Goal: Task Accomplishment & Management: Manage account settings

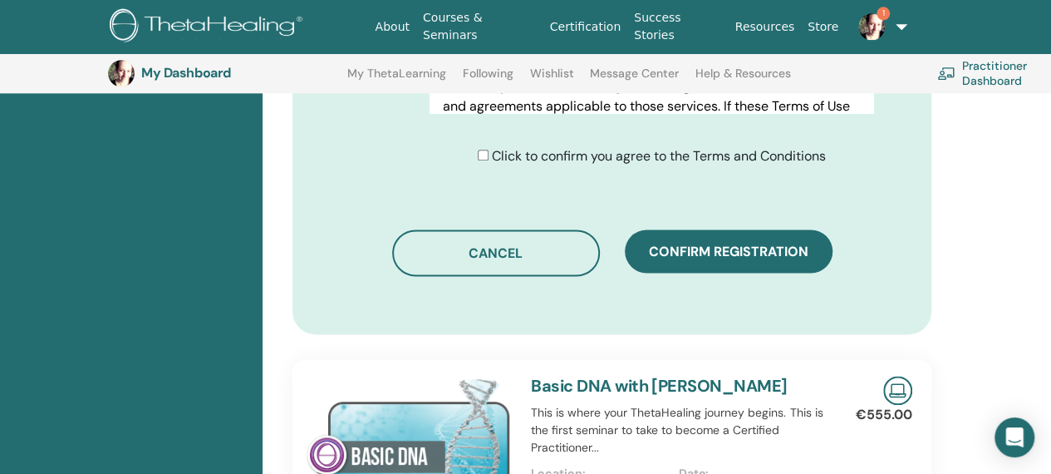
scroll to position [1037, 0]
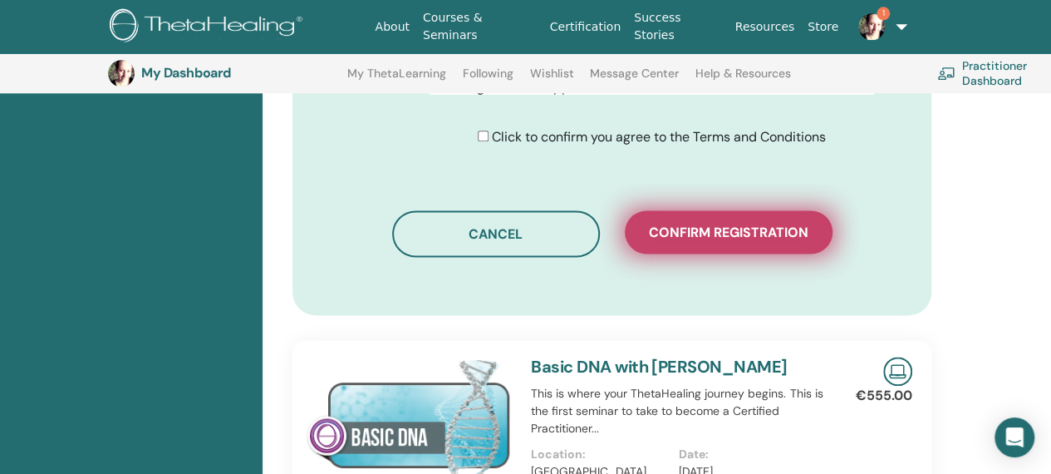
click at [705, 215] on button "Confirm registration" at bounding box center [729, 231] width 208 height 43
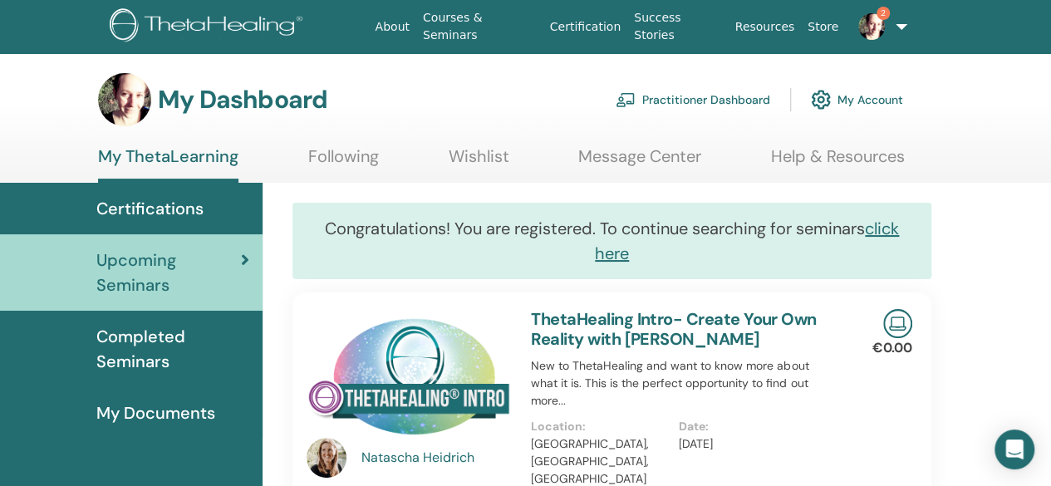
click at [887, 20] on span "2" at bounding box center [872, 25] width 40 height 13
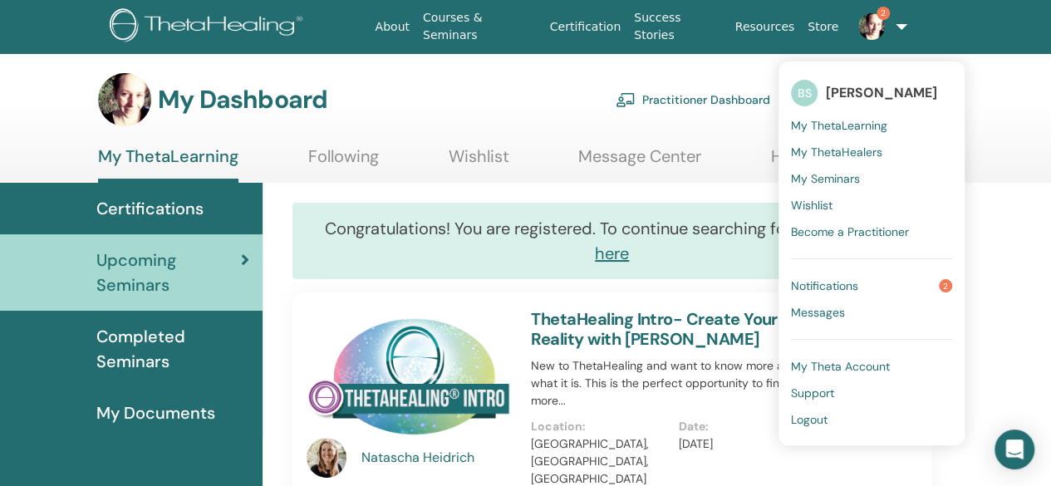
click at [842, 282] on span "Notifications" at bounding box center [824, 285] width 67 height 15
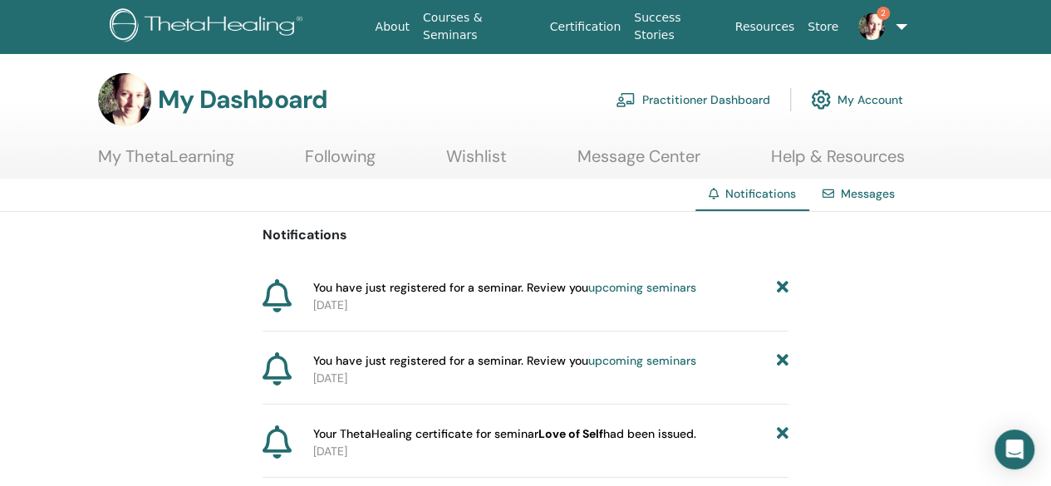
click at [734, 97] on link "Practitioner Dashboard" at bounding box center [693, 99] width 155 height 37
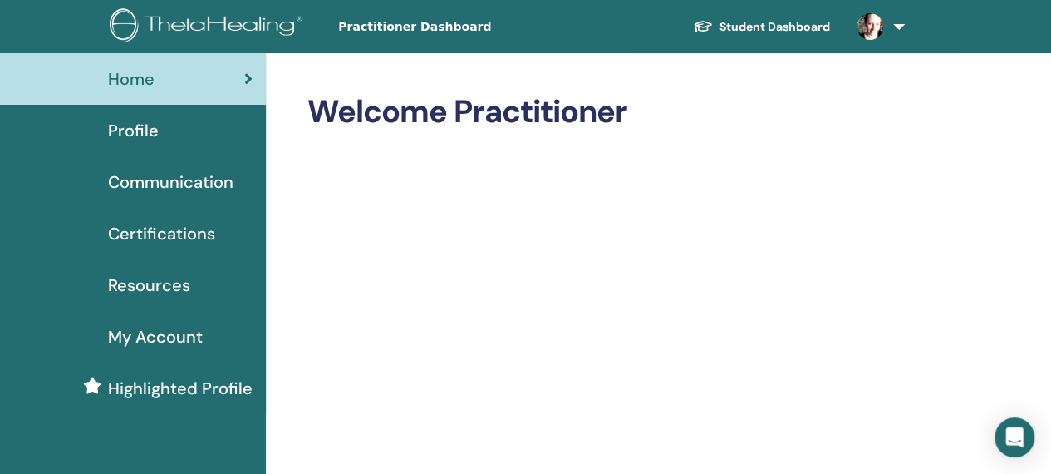
click at [132, 136] on span "Profile" at bounding box center [133, 130] width 51 height 25
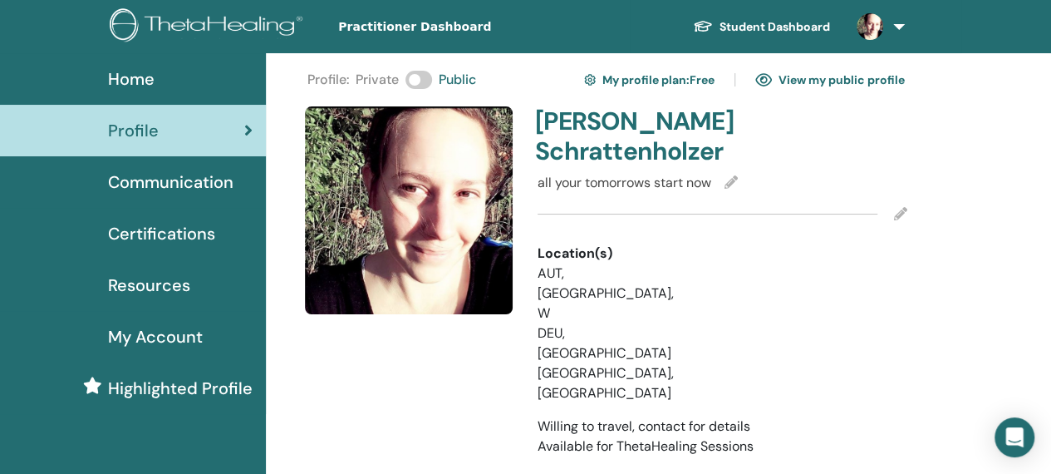
click at [891, 304] on div "Location(s) AUT, Wien, W DEU, Germany CHE, Switzerland" at bounding box center [722, 323] width 395 height 160
click at [851, 89] on link "View my public profile" at bounding box center [830, 79] width 150 height 27
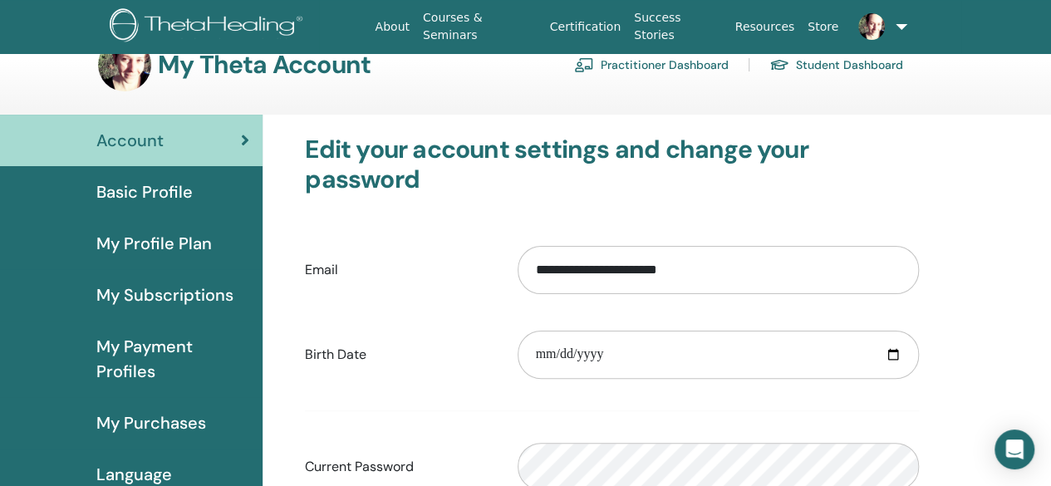
scroll to position [33, 0]
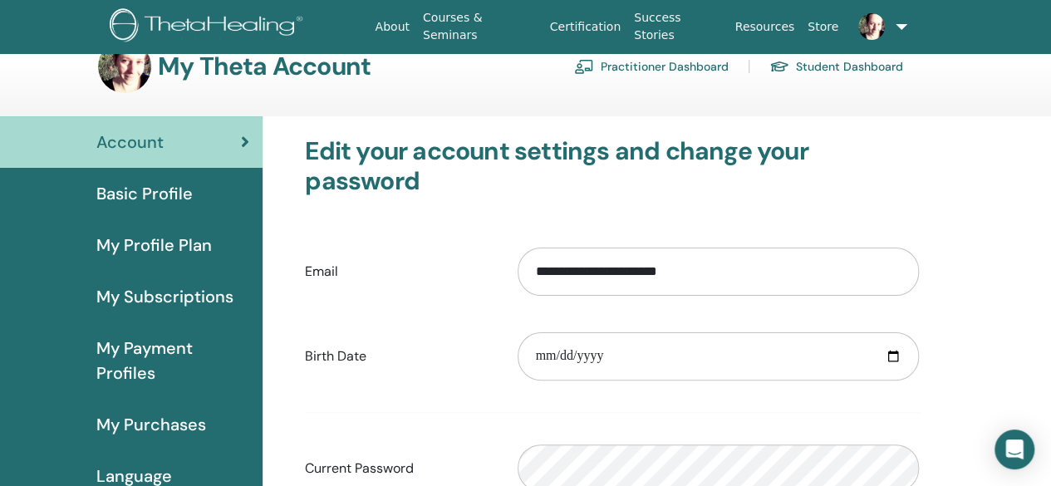
click at [155, 184] on span "Basic Profile" at bounding box center [144, 193] width 96 height 25
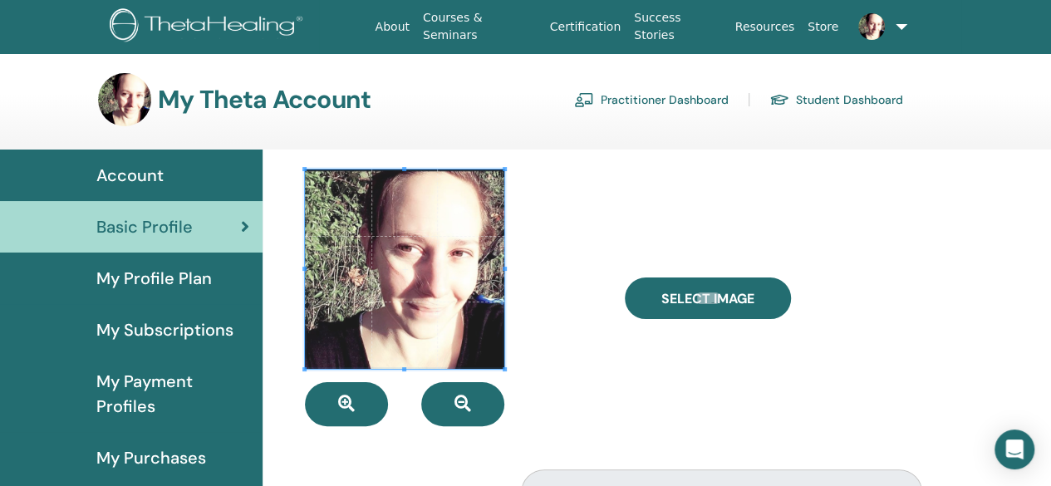
click at [675, 96] on link "Practitioner Dashboard" at bounding box center [651, 99] width 155 height 27
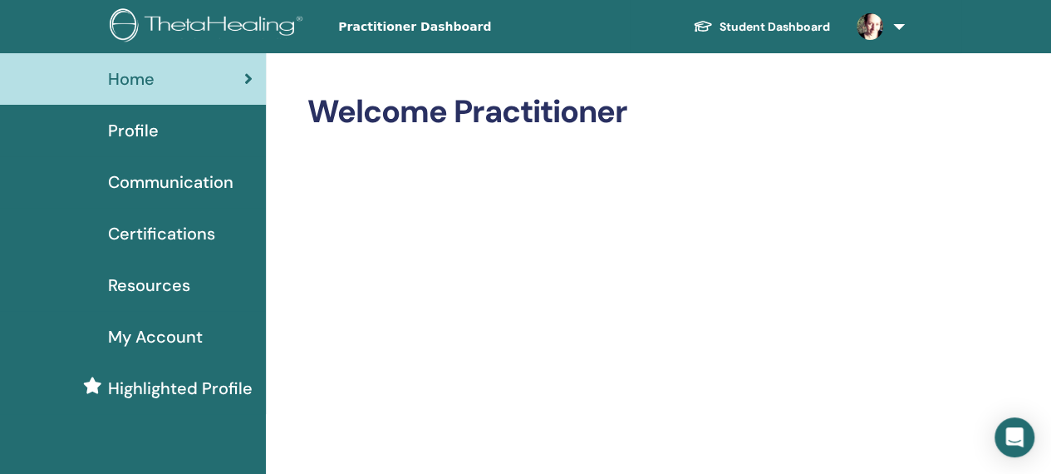
click at [135, 135] on span "Profile" at bounding box center [133, 130] width 51 height 25
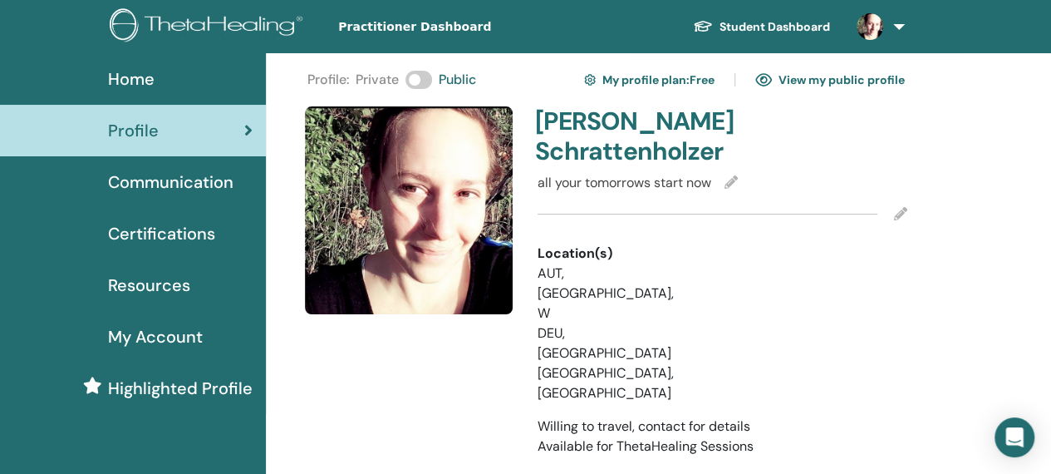
click at [729, 181] on icon at bounding box center [730, 181] width 13 height 13
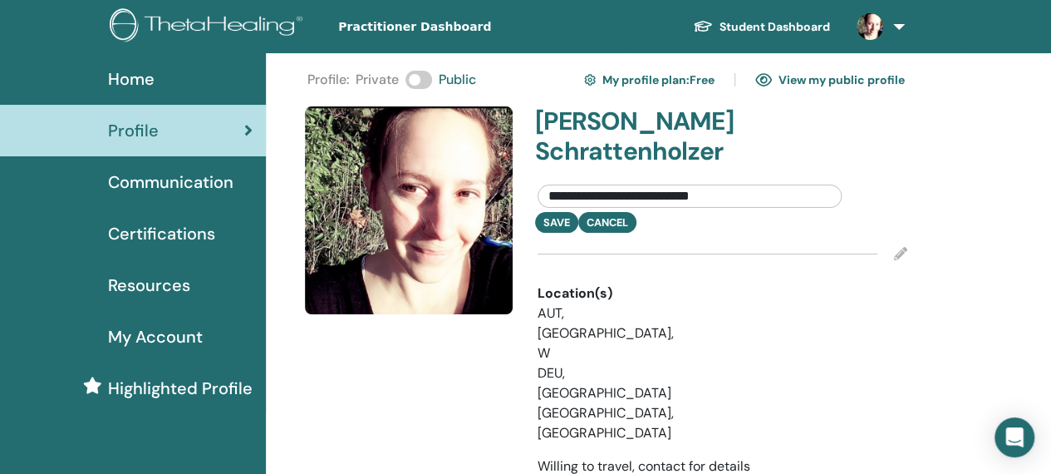
click at [746, 195] on input "**********" at bounding box center [690, 195] width 304 height 23
type input "*"
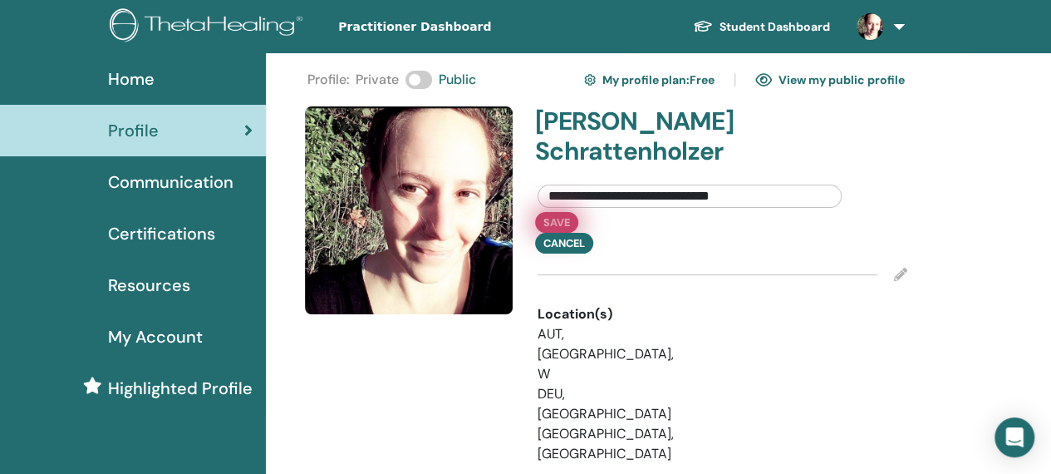
type input "**********"
click at [557, 225] on button "Save" at bounding box center [556, 222] width 43 height 21
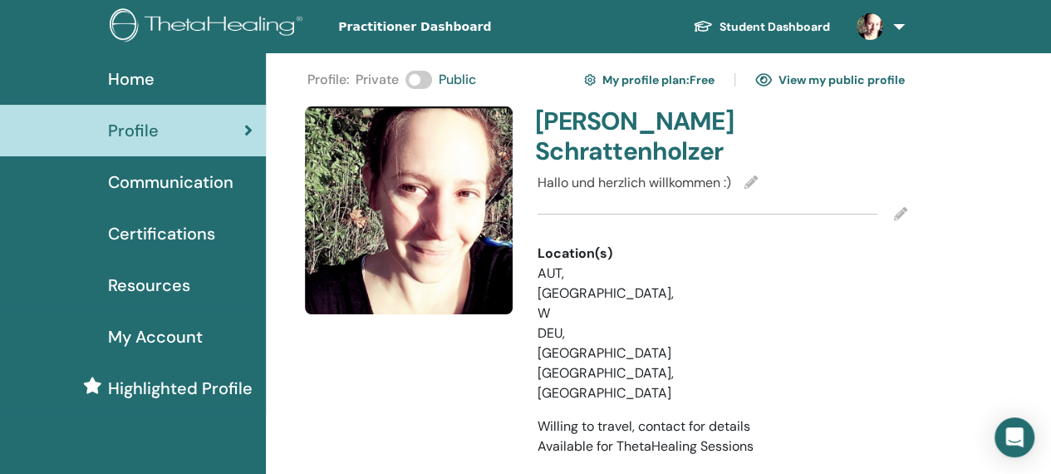
scroll to position [414, 0]
